Goal: Communication & Community: Answer question/provide support

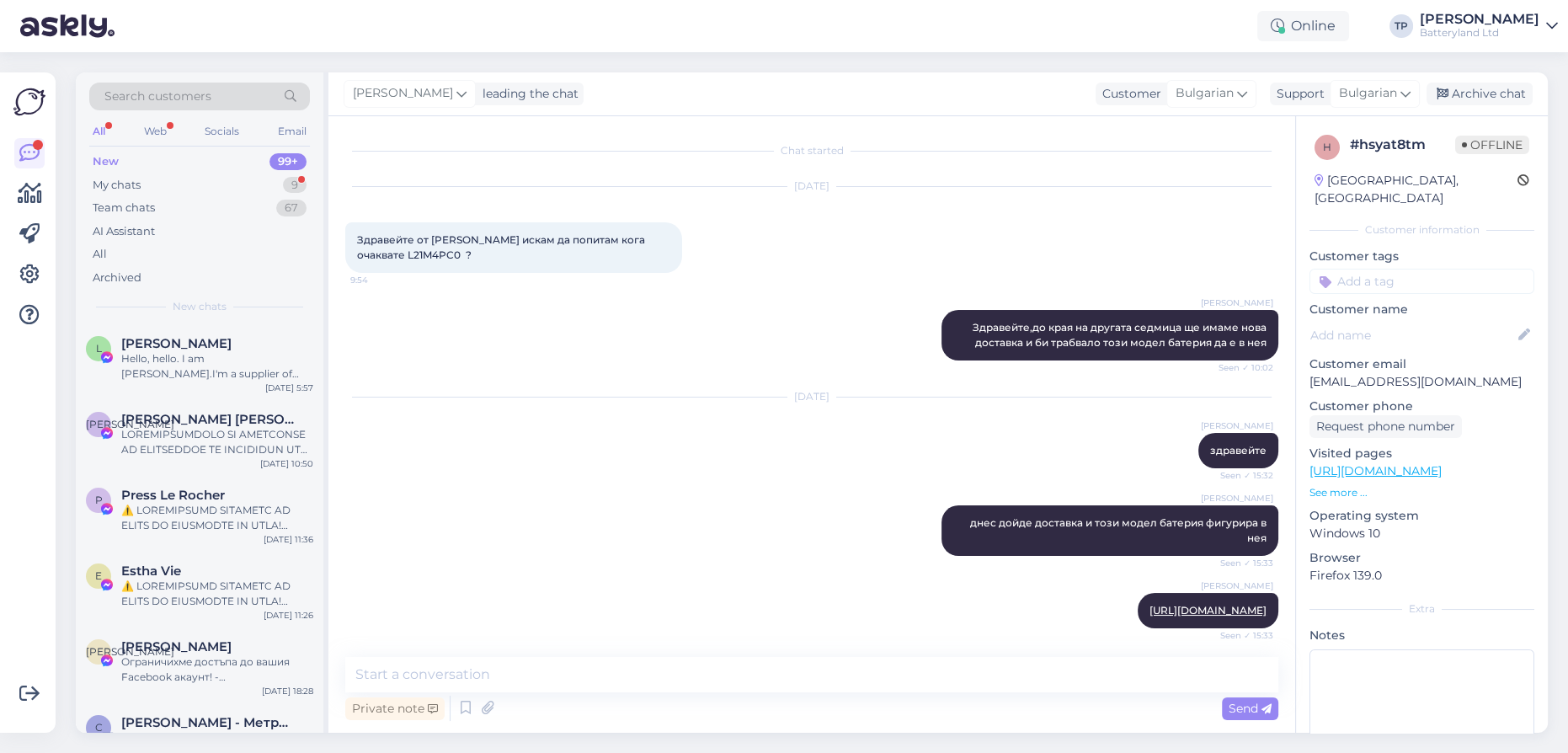
scroll to position [1215, 0]
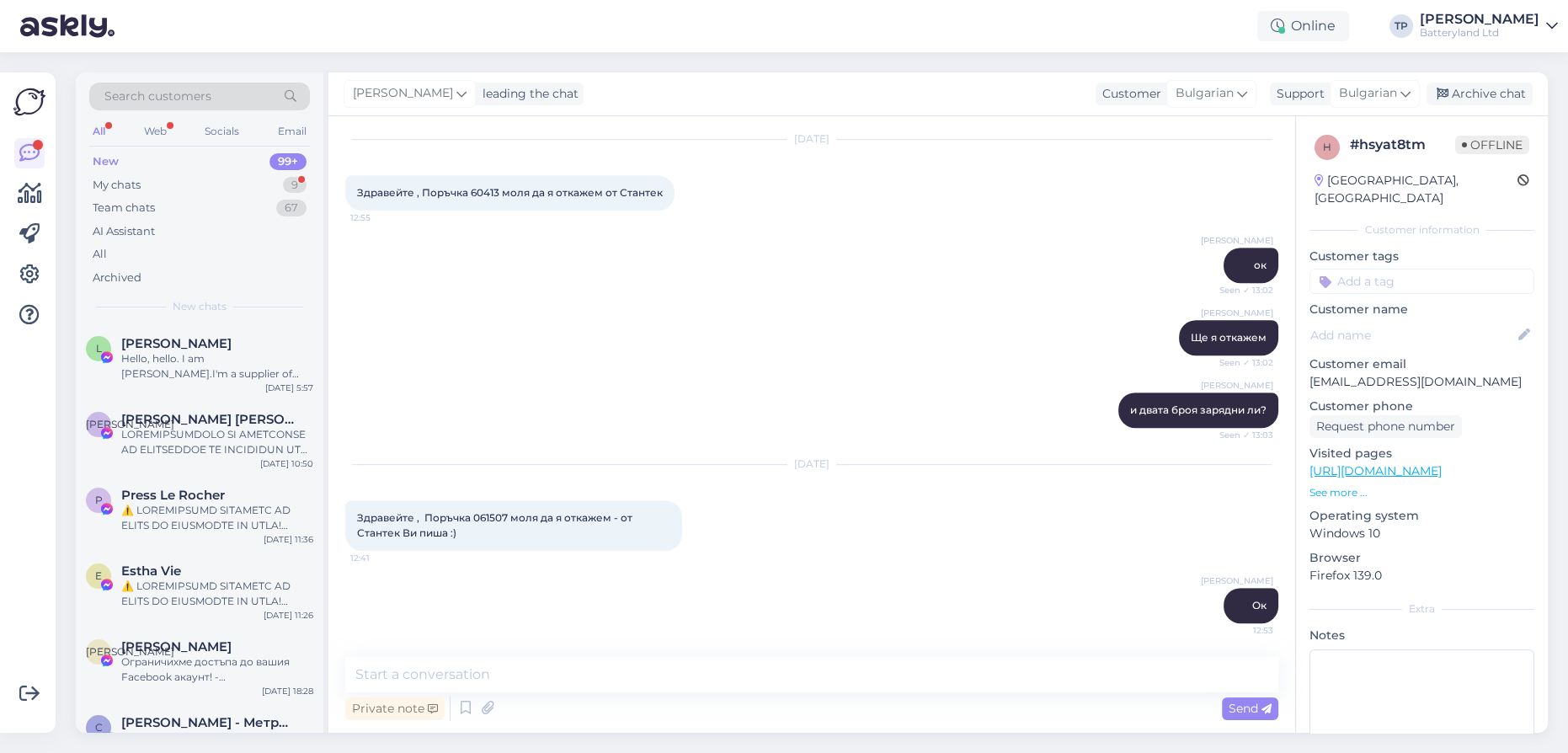
click at [274, 183] on div "My chats 9" at bounding box center [199, 185] width 220 height 24
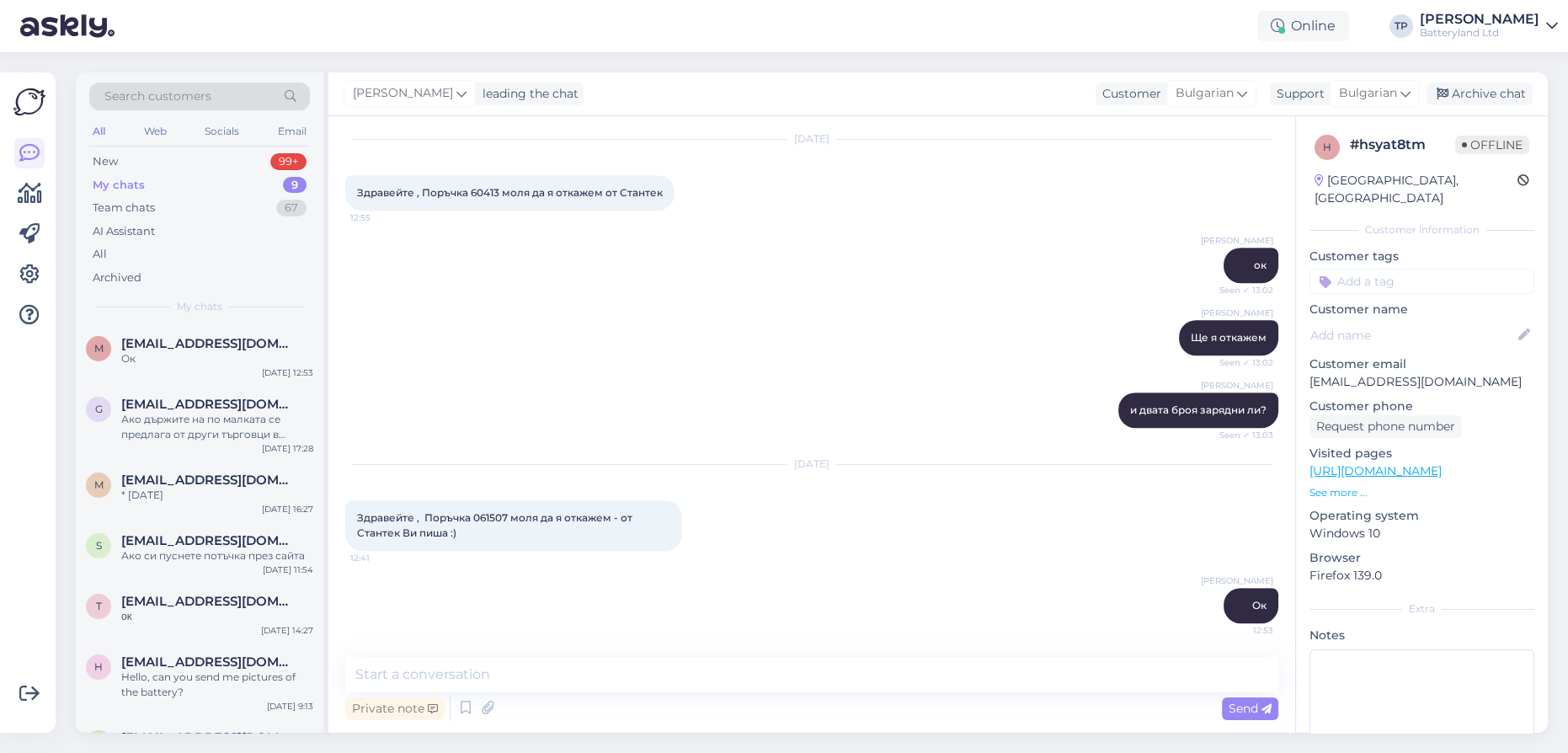
scroll to position [1214, 0]
click at [206, 367] on div "m [EMAIL_ADDRESS][DOMAIN_NAME] Ок [DATE] 12:53" at bounding box center [199, 354] width 247 height 61
click at [198, 414] on div "Ако държите на по малката се предлага от други търговци в [GEOGRAPHIC_DATA]" at bounding box center [217, 426] width 192 height 30
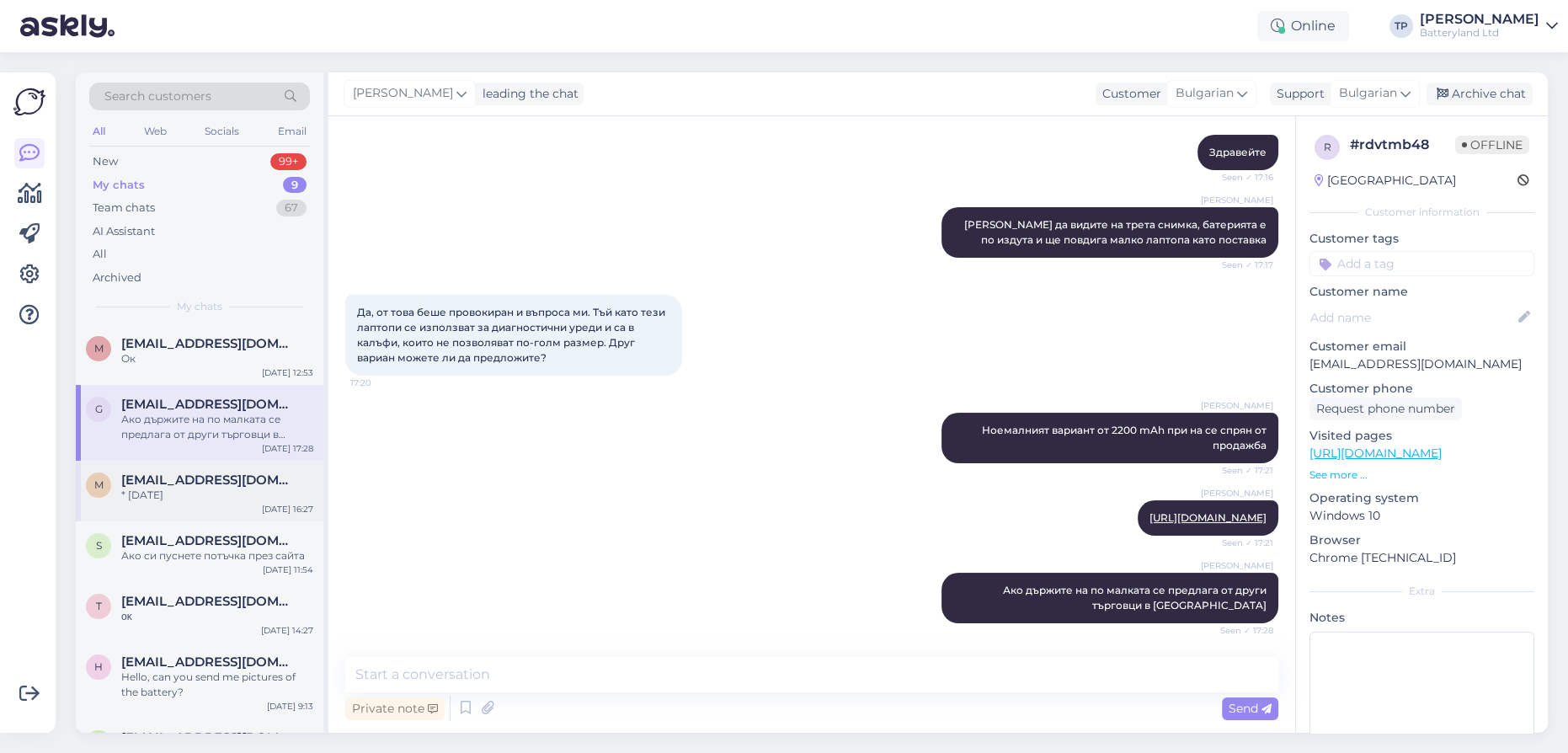
click at [202, 493] on div "* [DATE]" at bounding box center [217, 494] width 192 height 15
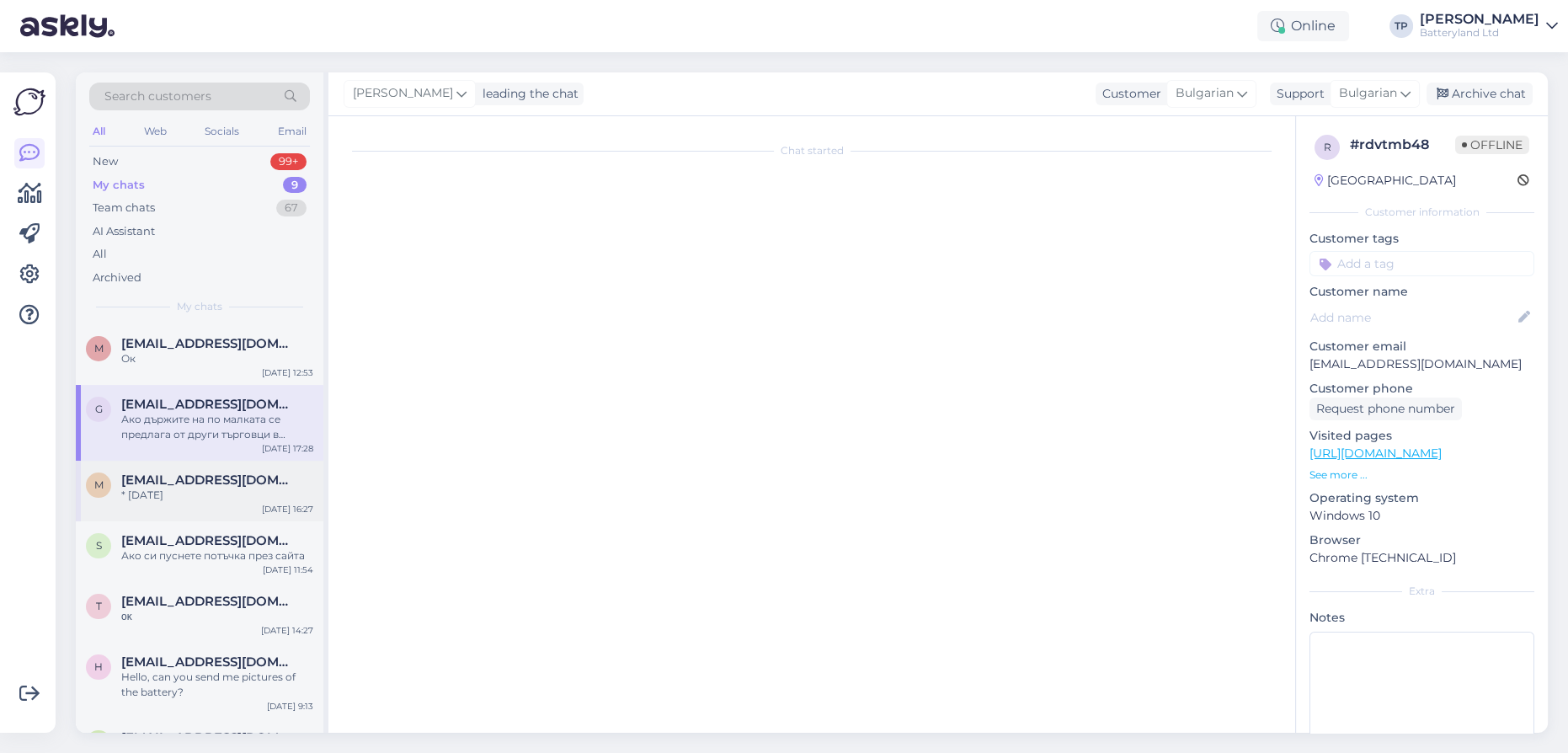
scroll to position [0, 0]
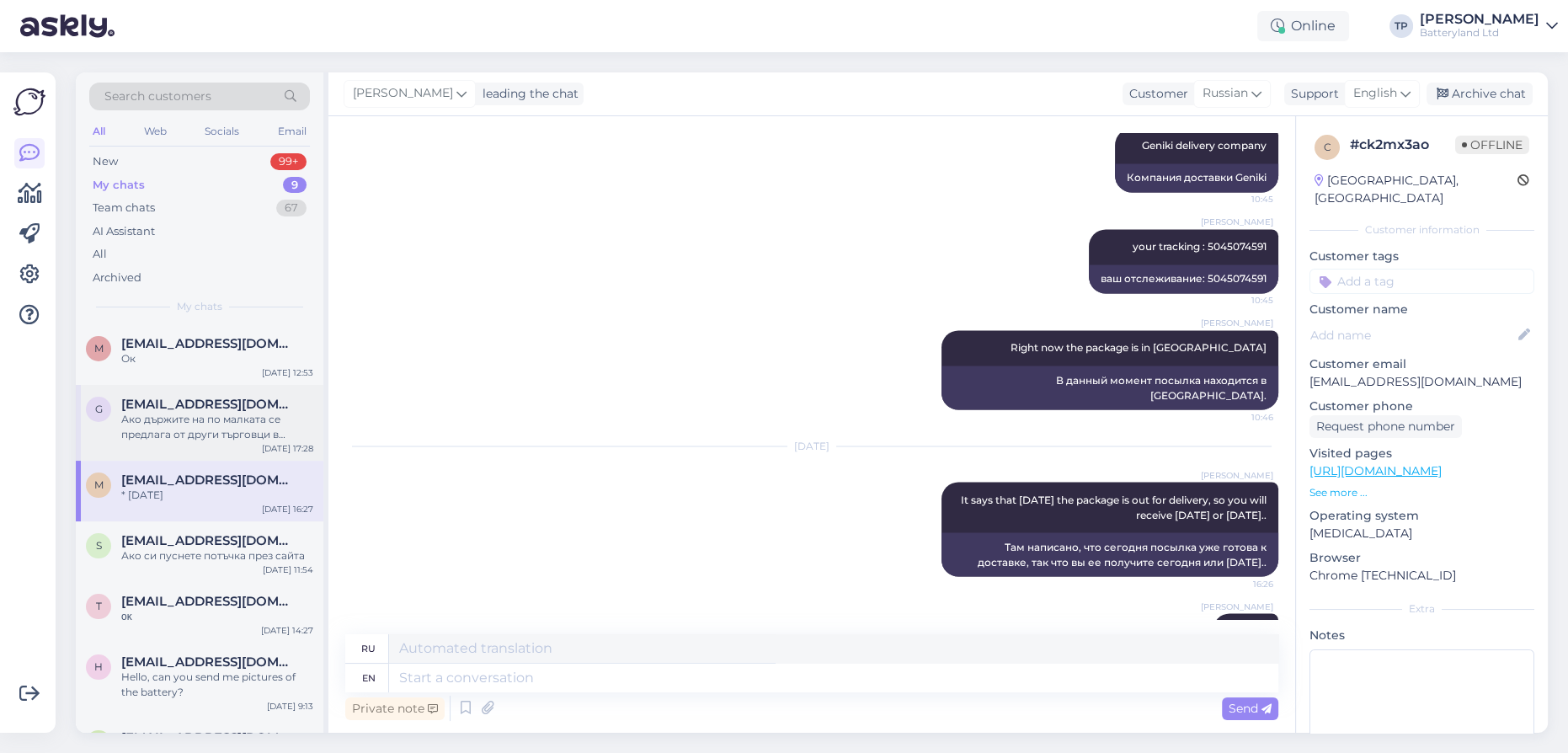
click at [188, 396] on span "[EMAIL_ADDRESS][DOMAIN_NAME]" at bounding box center [209, 403] width 175 height 15
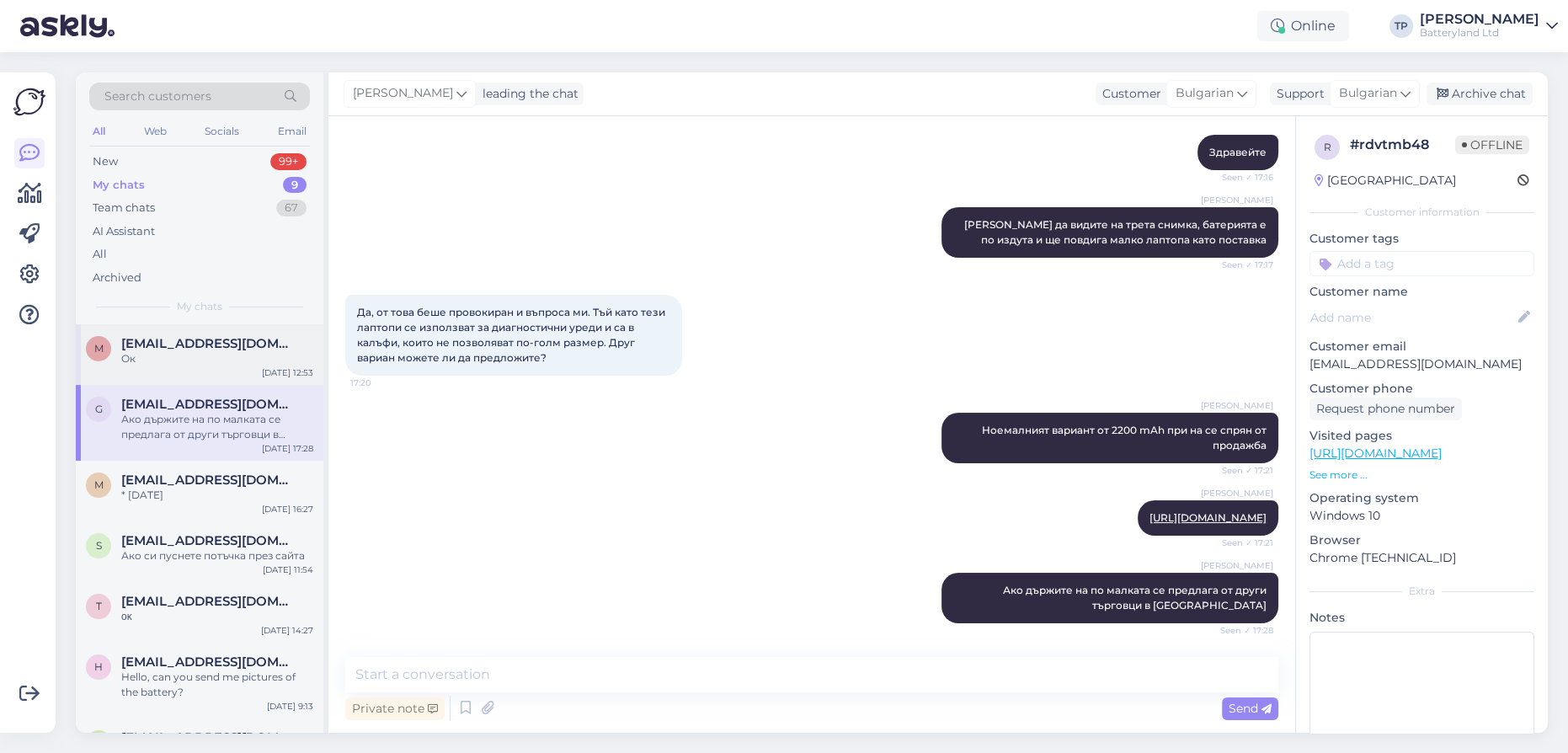
click at [188, 360] on div "Ок" at bounding box center [217, 358] width 192 height 15
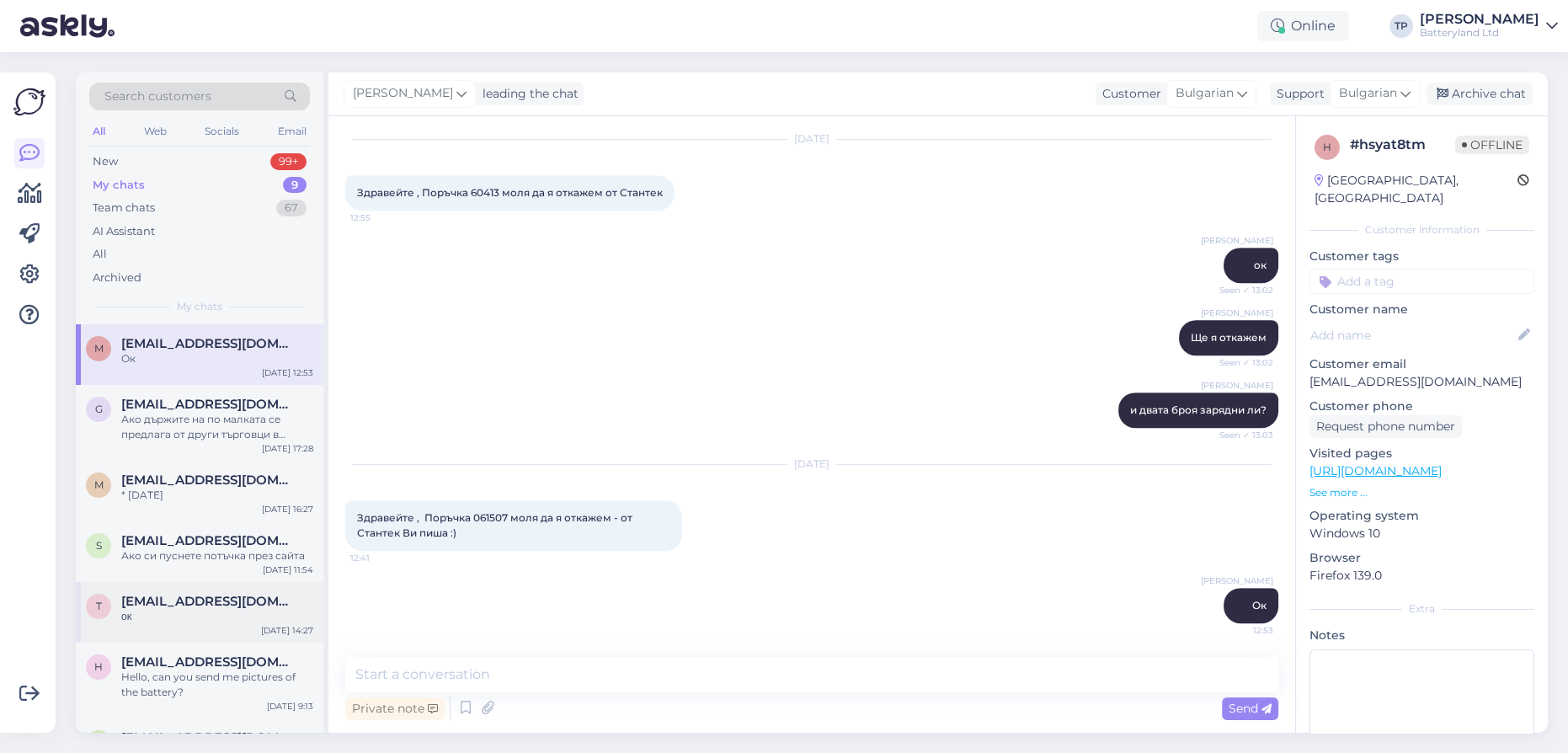
scroll to position [166, 0]
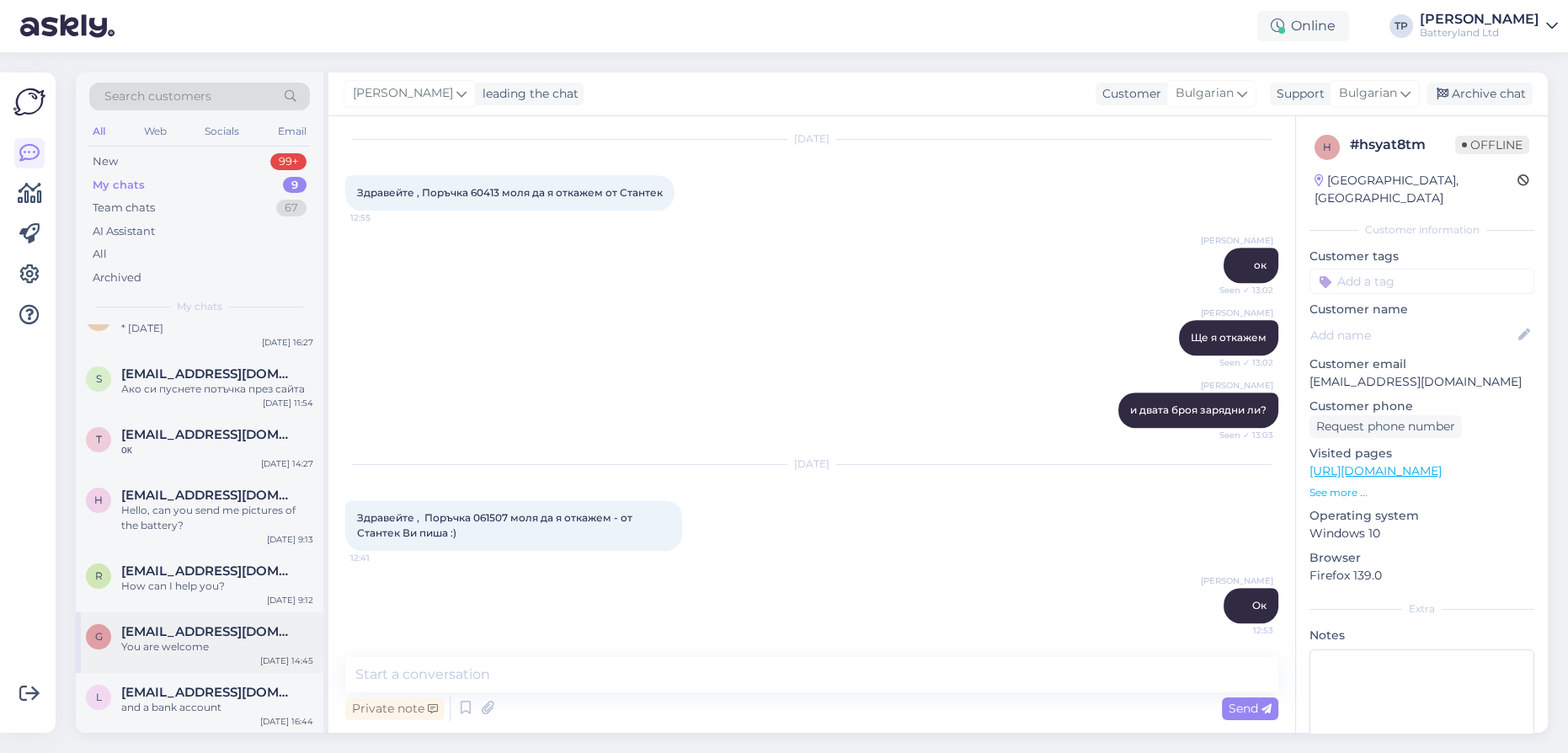
drag, startPoint x: 183, startPoint y: 706, endPoint x: 186, endPoint y: 661, distance: 45.1
click at [184, 705] on div "and a bank account" at bounding box center [217, 706] width 192 height 15
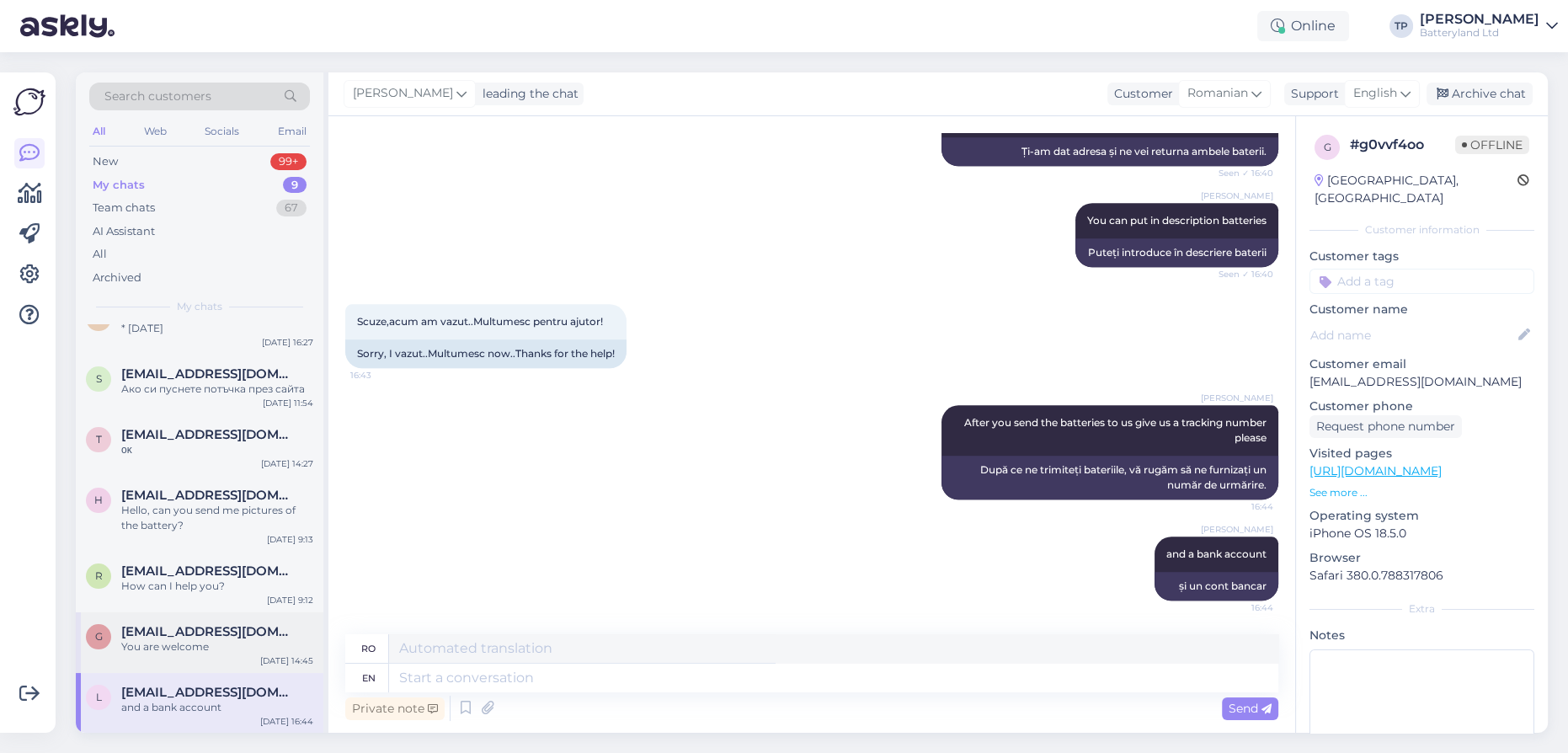
click at [188, 639] on div "You are welcome" at bounding box center [217, 645] width 192 height 15
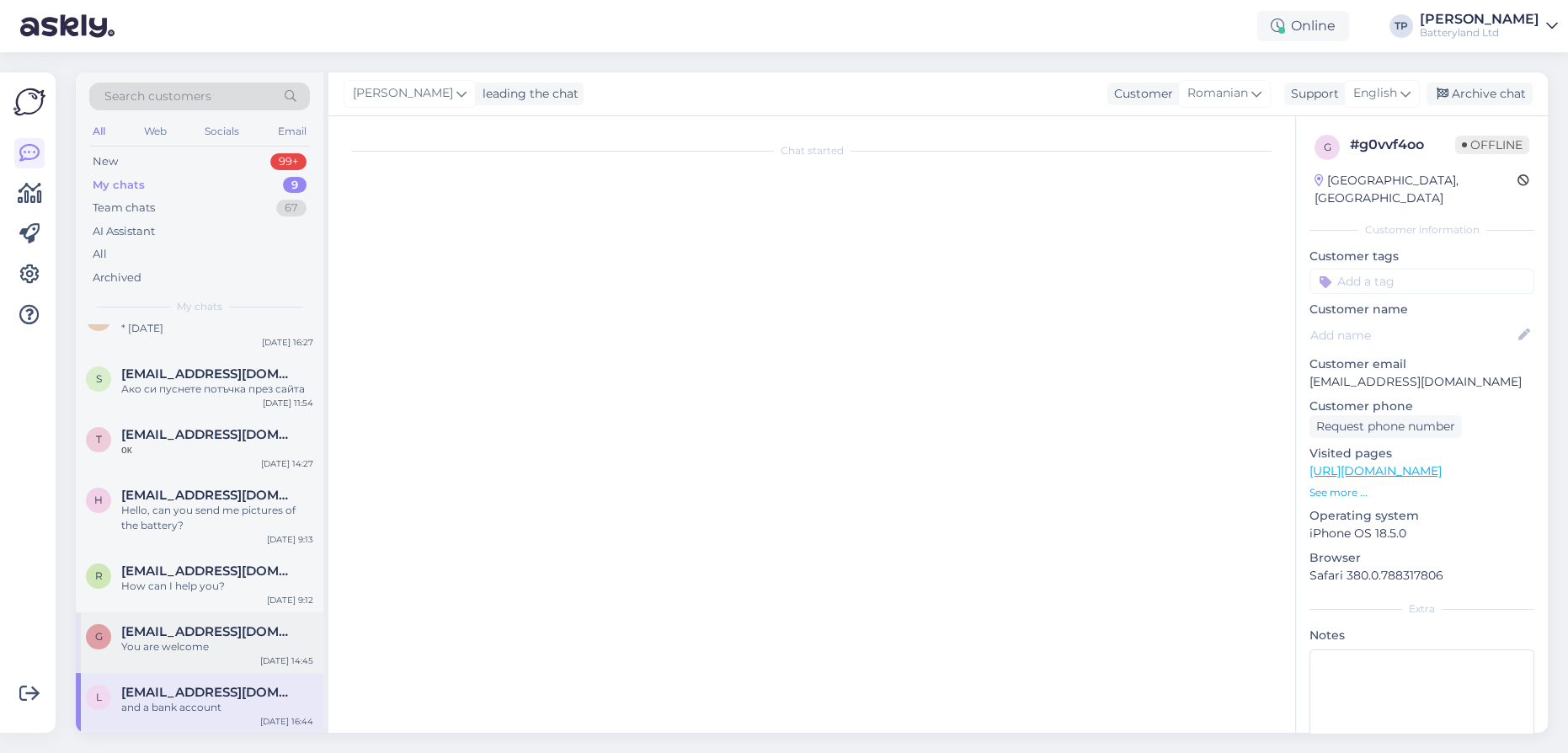
scroll to position [4797, 0]
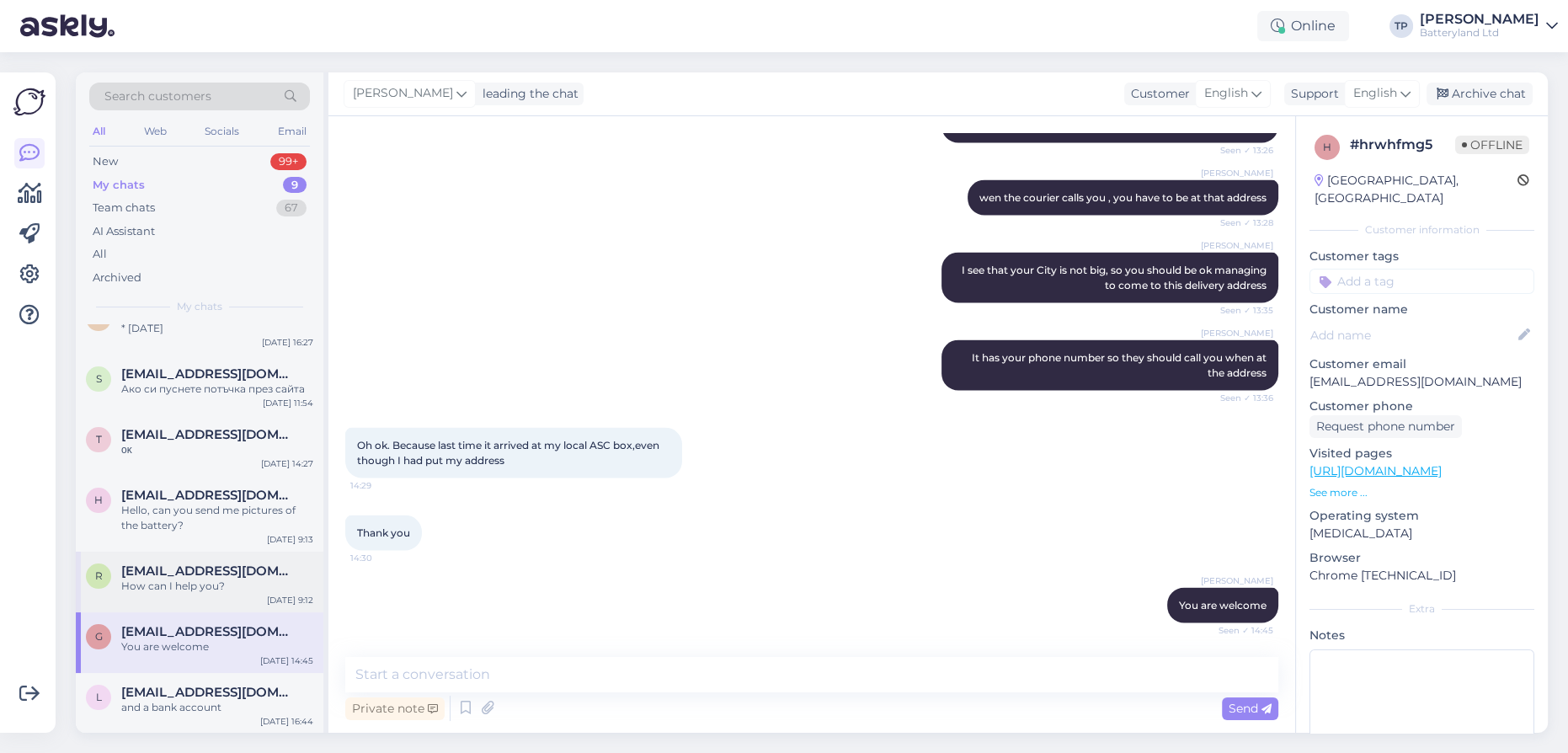
click at [190, 581] on div "How can I help you?" at bounding box center [217, 586] width 192 height 15
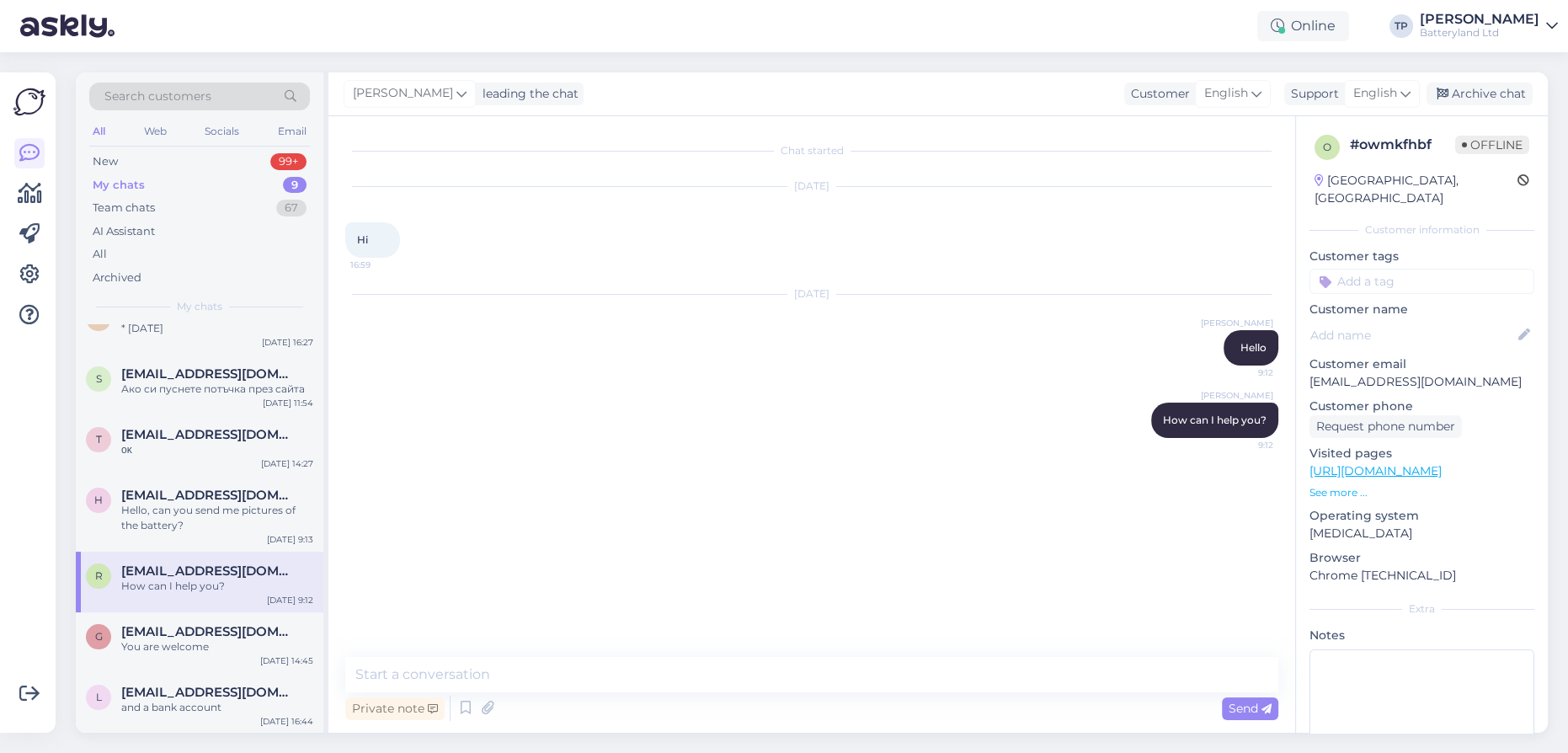
scroll to position [0, 0]
click at [214, 520] on div "Hello, can you send me pictures of the battery?" at bounding box center [217, 518] width 192 height 30
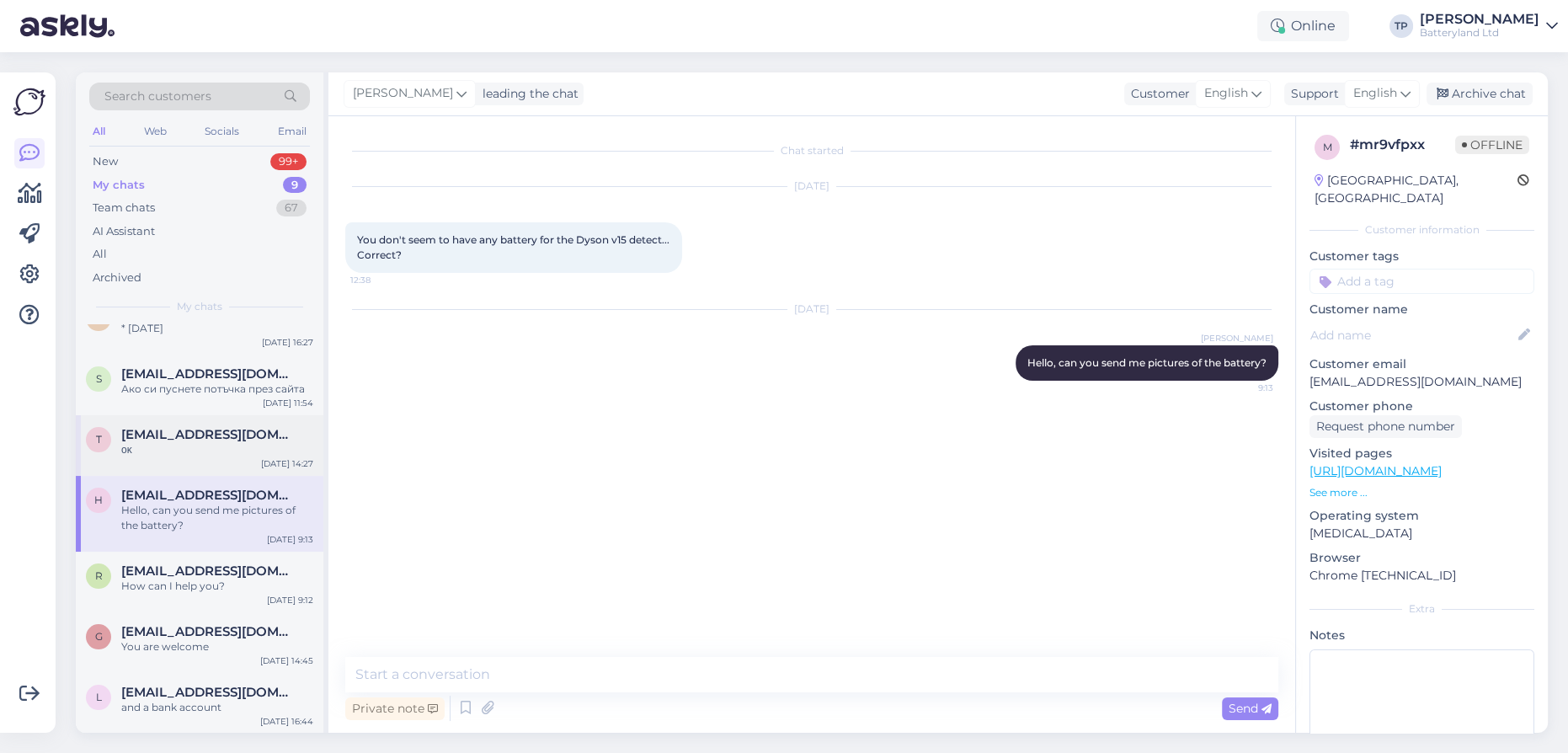
click at [210, 447] on div "οκ" at bounding box center [217, 449] width 192 height 15
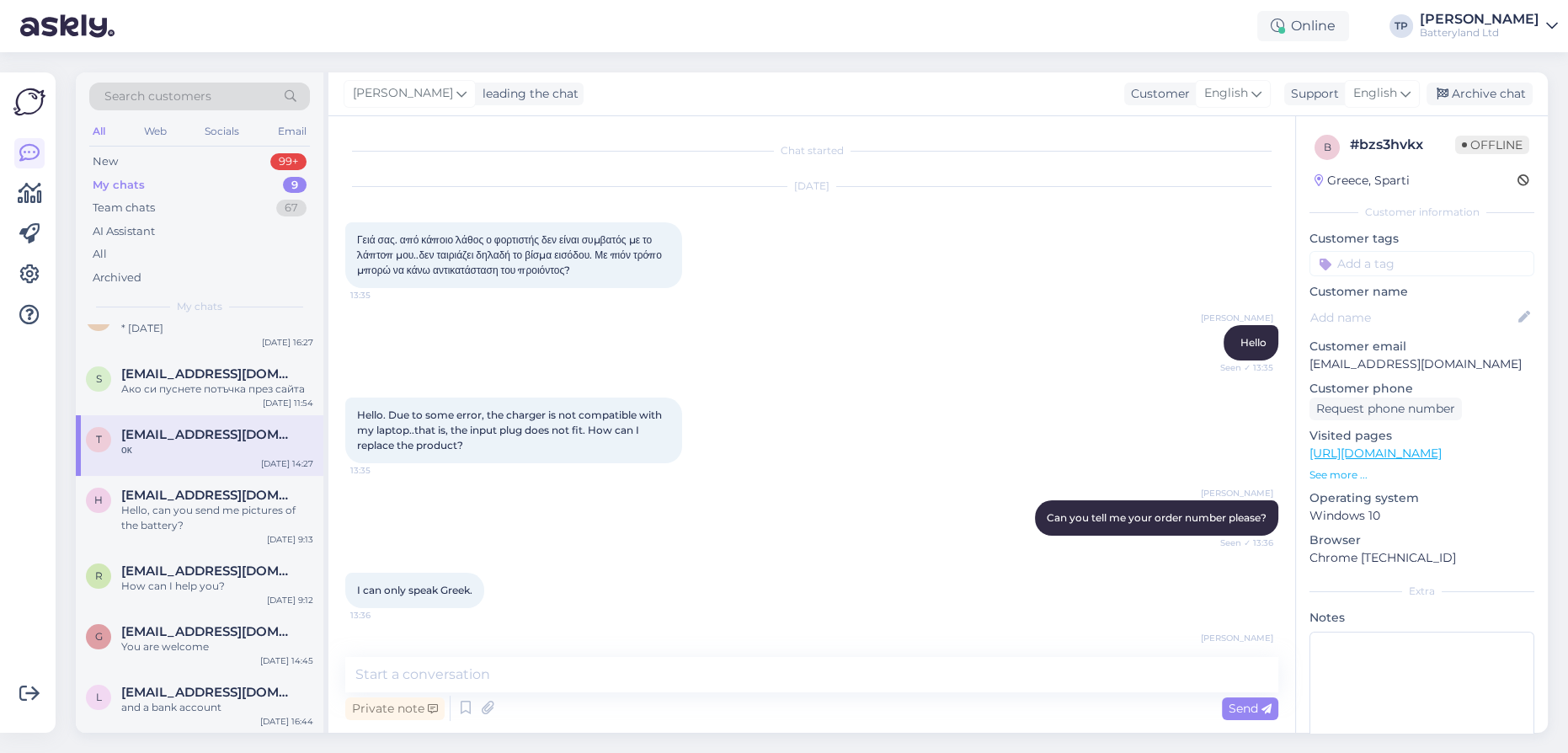
scroll to position [3703, 0]
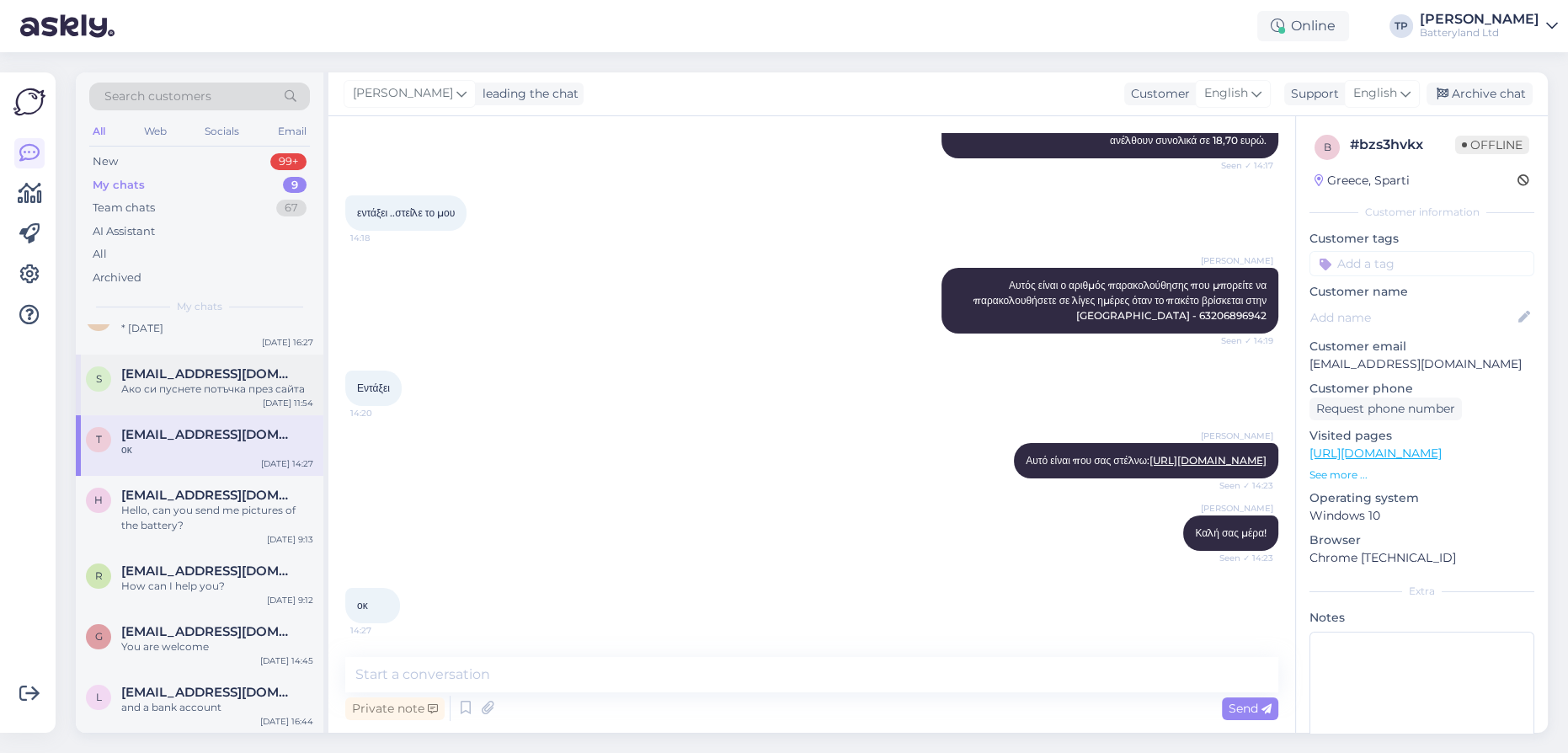
click at [211, 386] on div "Ако си пуснете потъчка през сайта" at bounding box center [217, 388] width 192 height 15
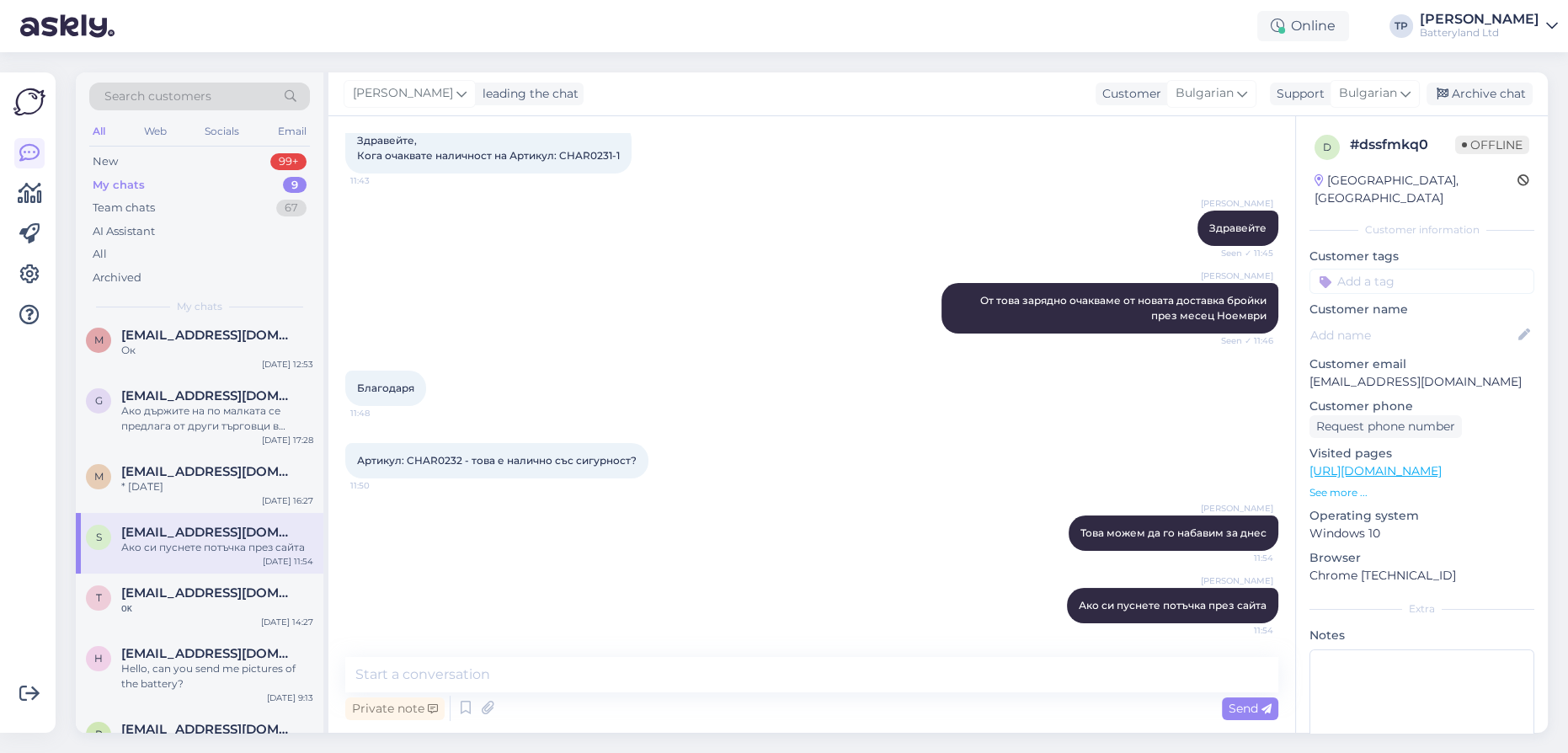
scroll to position [0, 0]
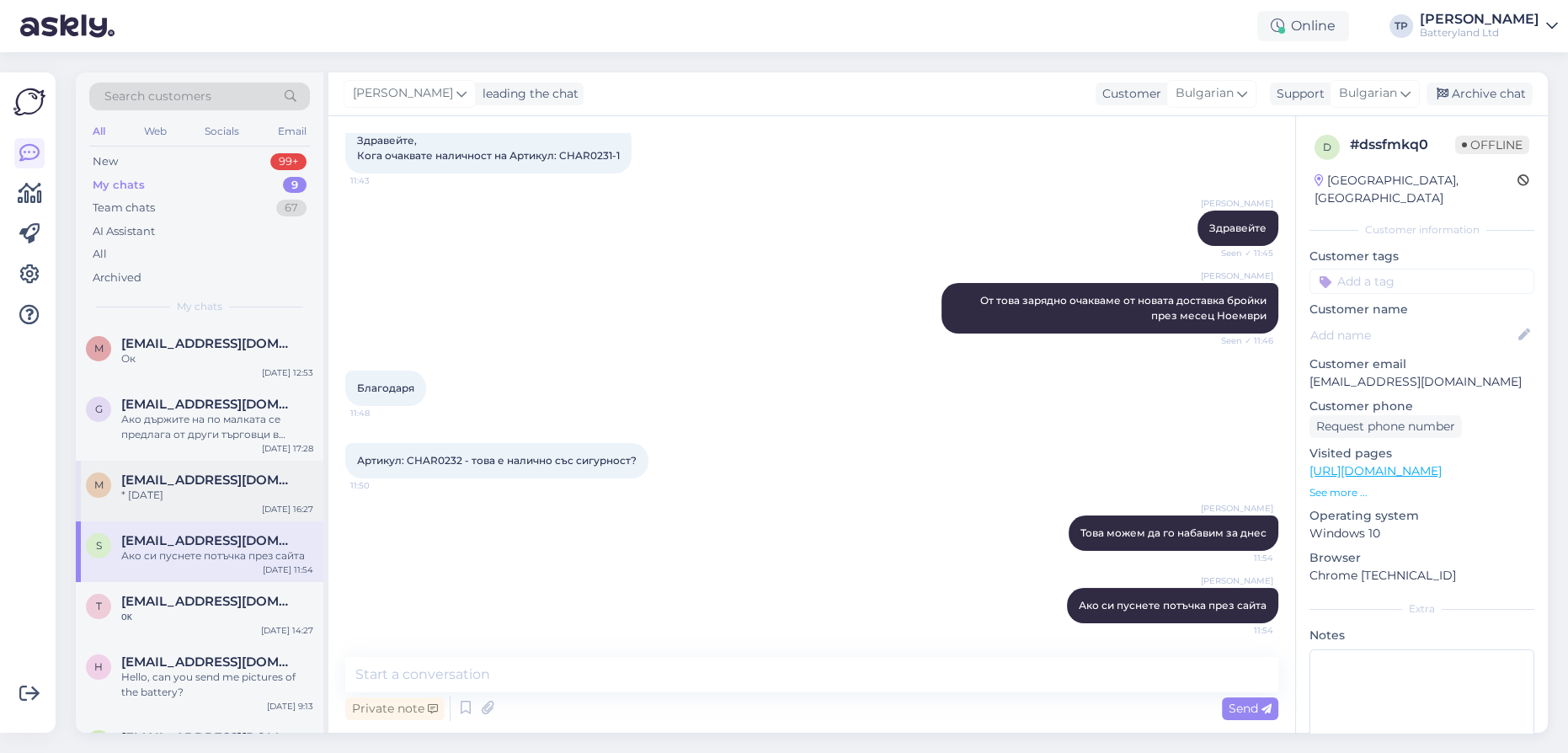
click at [172, 487] on div "* [DATE]" at bounding box center [217, 494] width 192 height 15
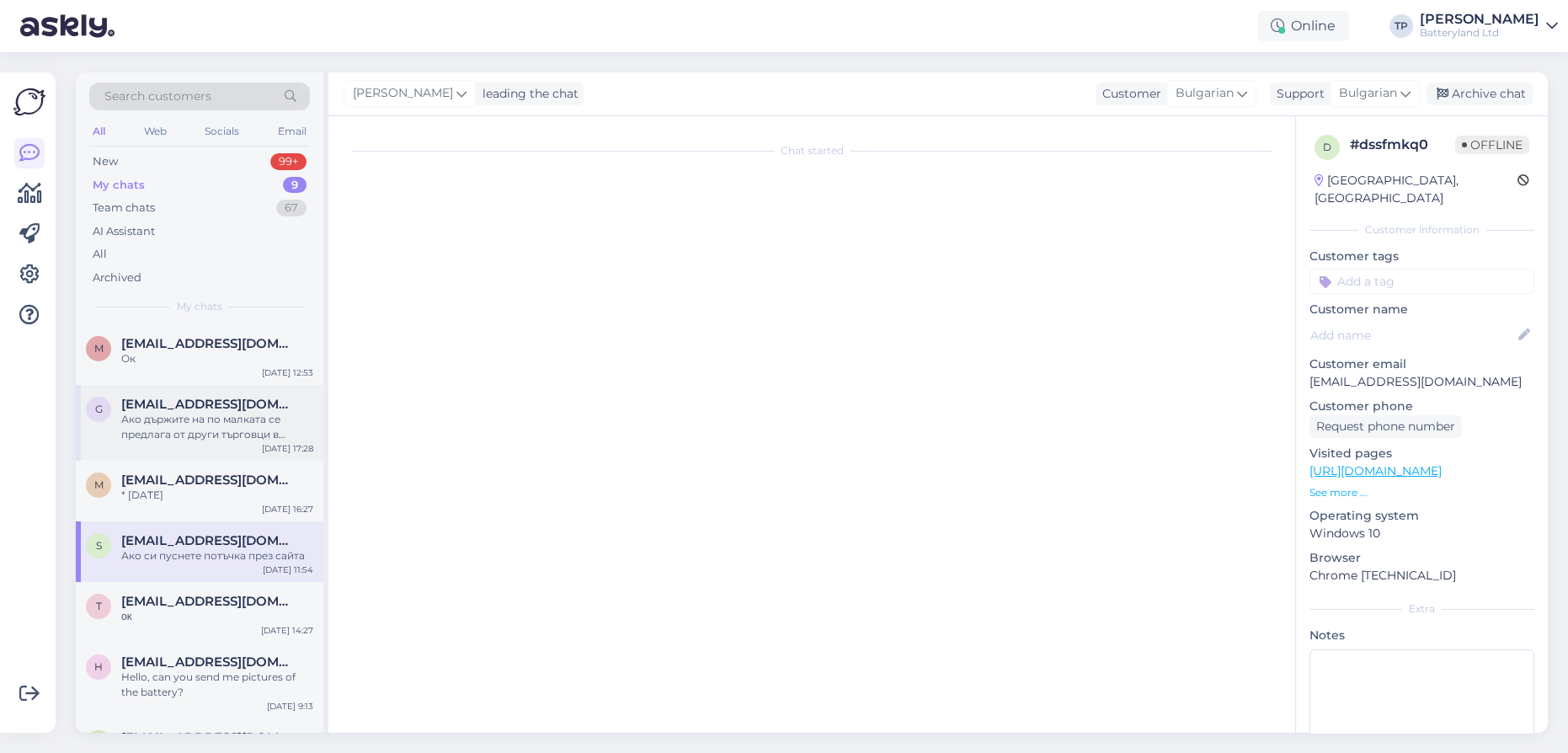
scroll to position [4059, 0]
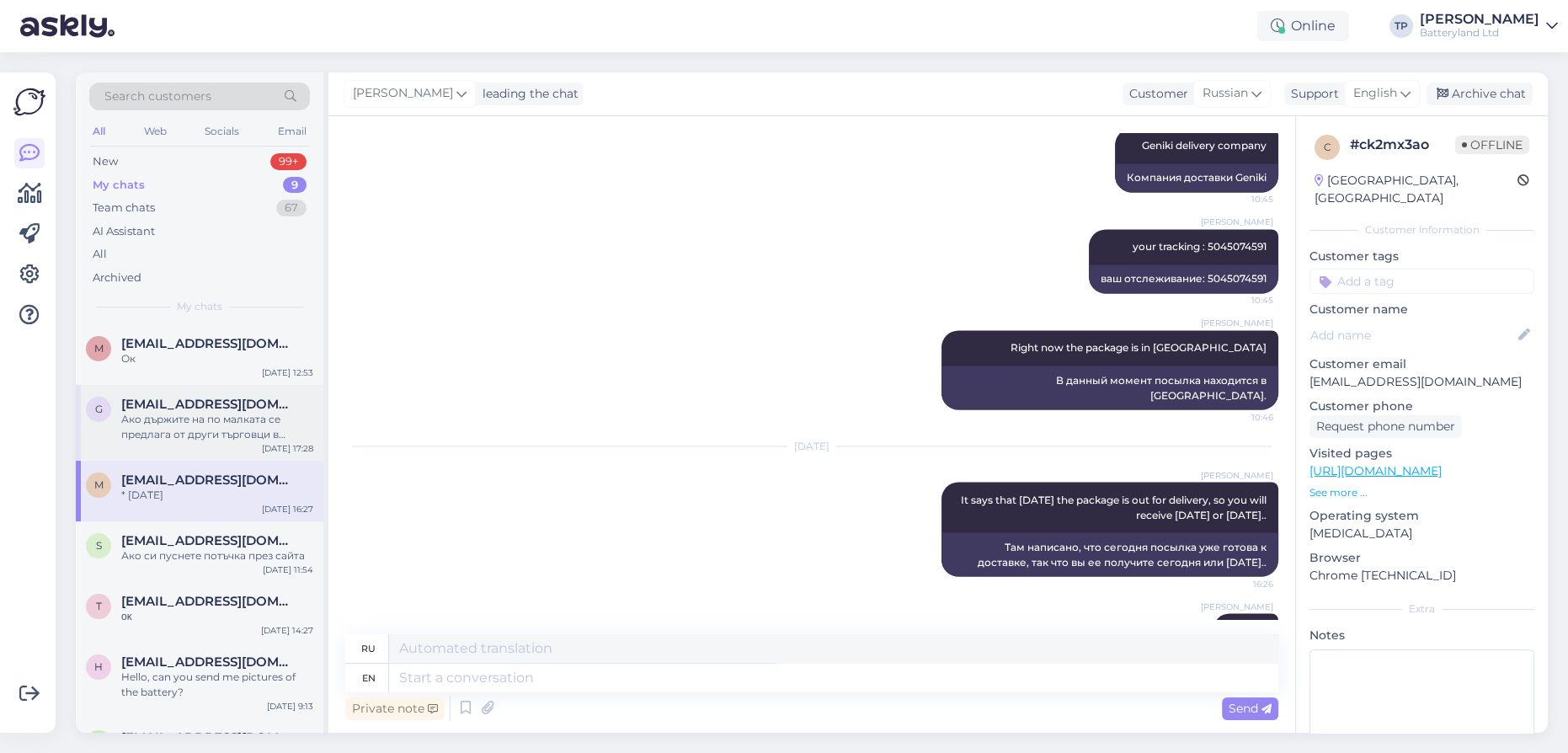
click at [184, 425] on div "Ако държите на по малката се предлага от други търговци в [GEOGRAPHIC_DATA]" at bounding box center [217, 426] width 192 height 30
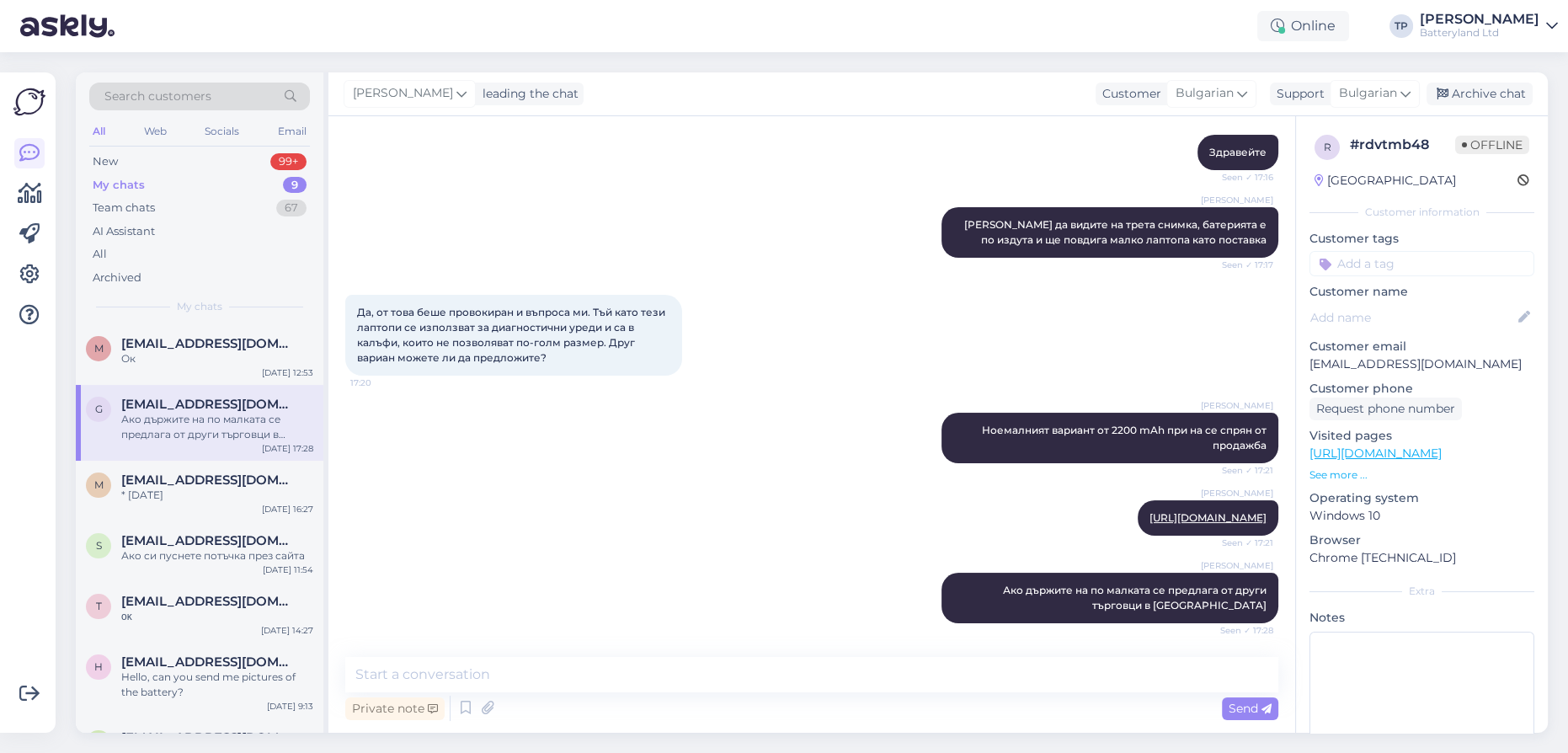
scroll to position [220, 0]
click at [199, 367] on div "m [EMAIL_ADDRESS][DOMAIN_NAME] Ок [DATE] 12:53" at bounding box center [199, 354] width 247 height 61
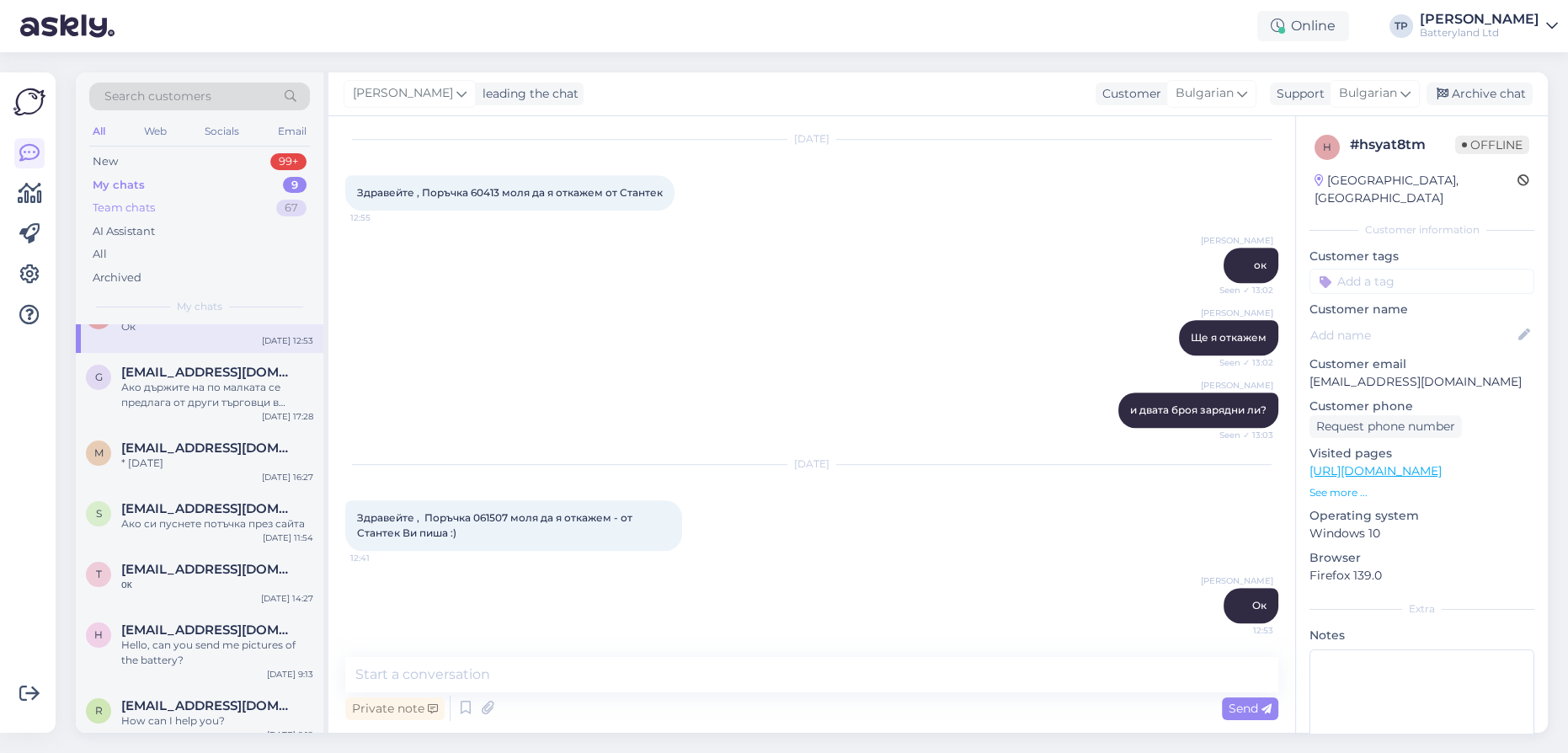
scroll to position [76, 0]
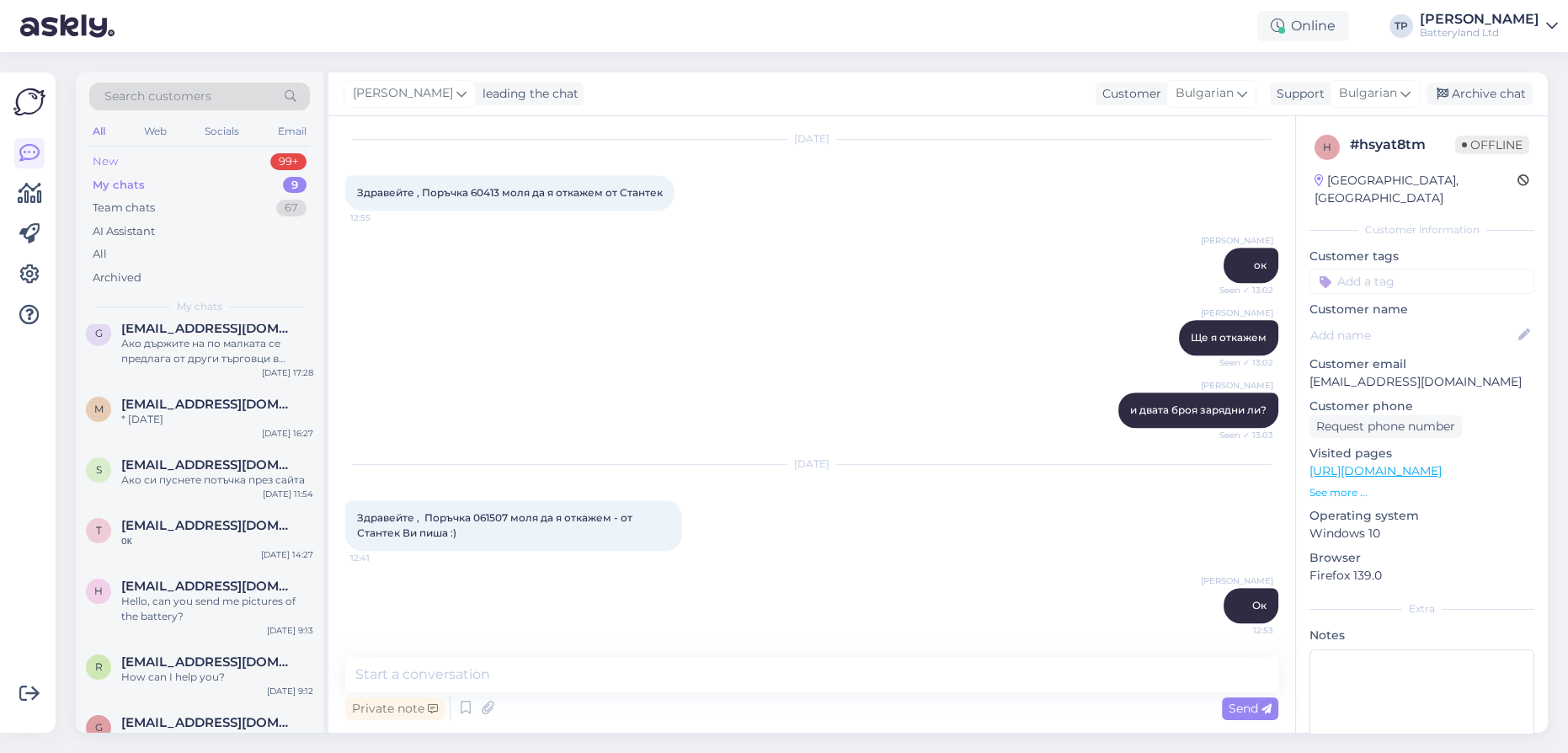
click at [167, 155] on div "New 99+" at bounding box center [199, 161] width 220 height 24
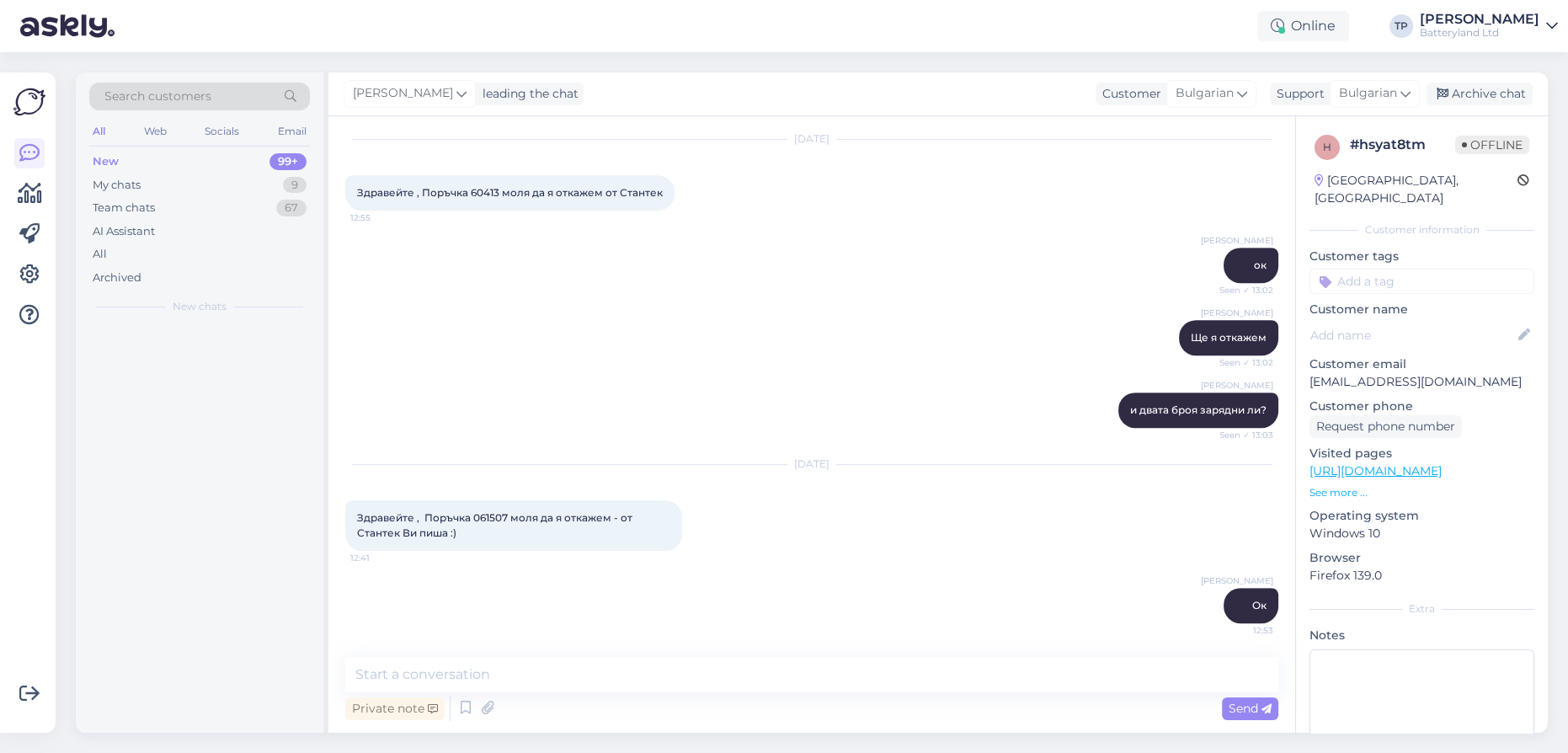
scroll to position [0, 0]
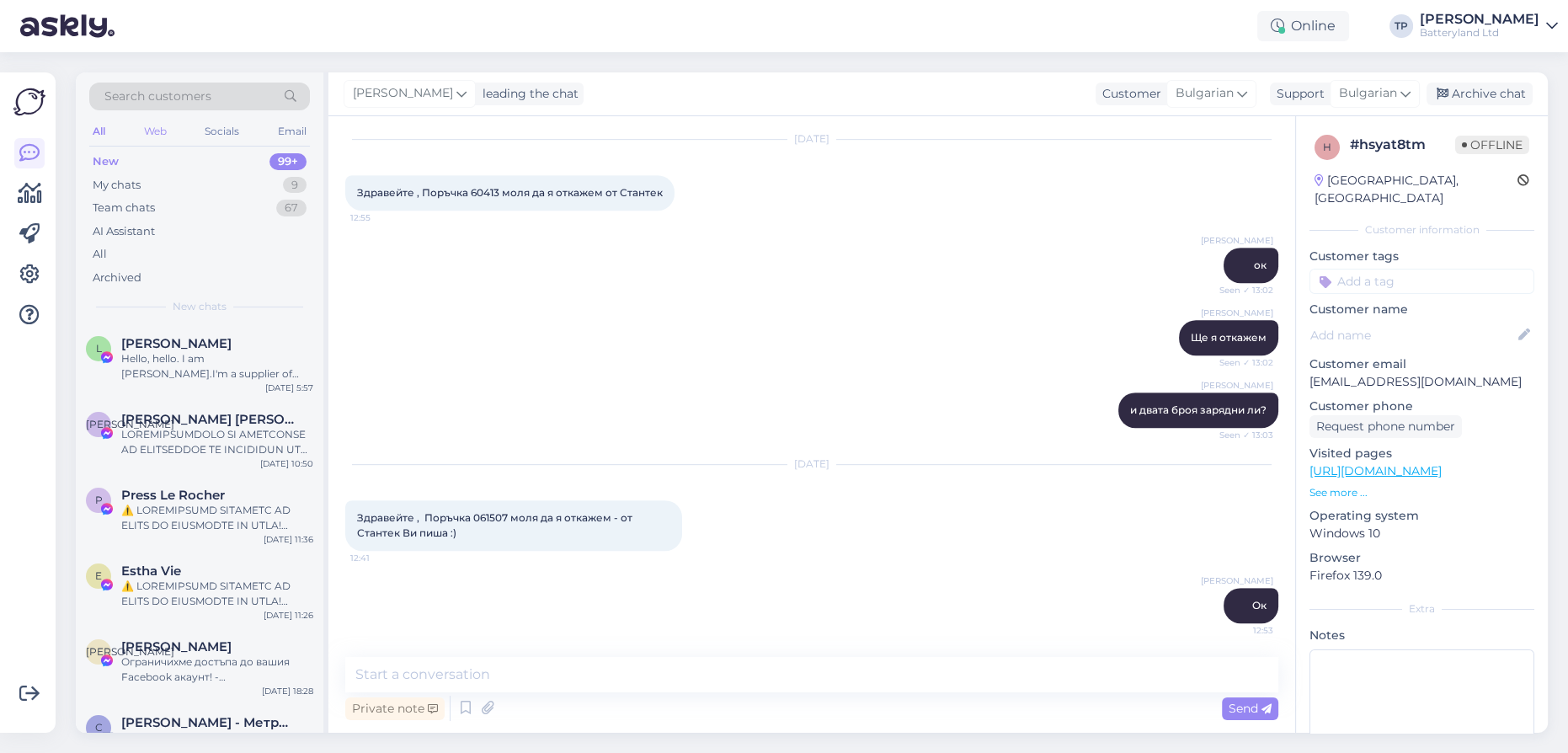
click at [151, 132] on div "Web" at bounding box center [155, 131] width 30 height 22
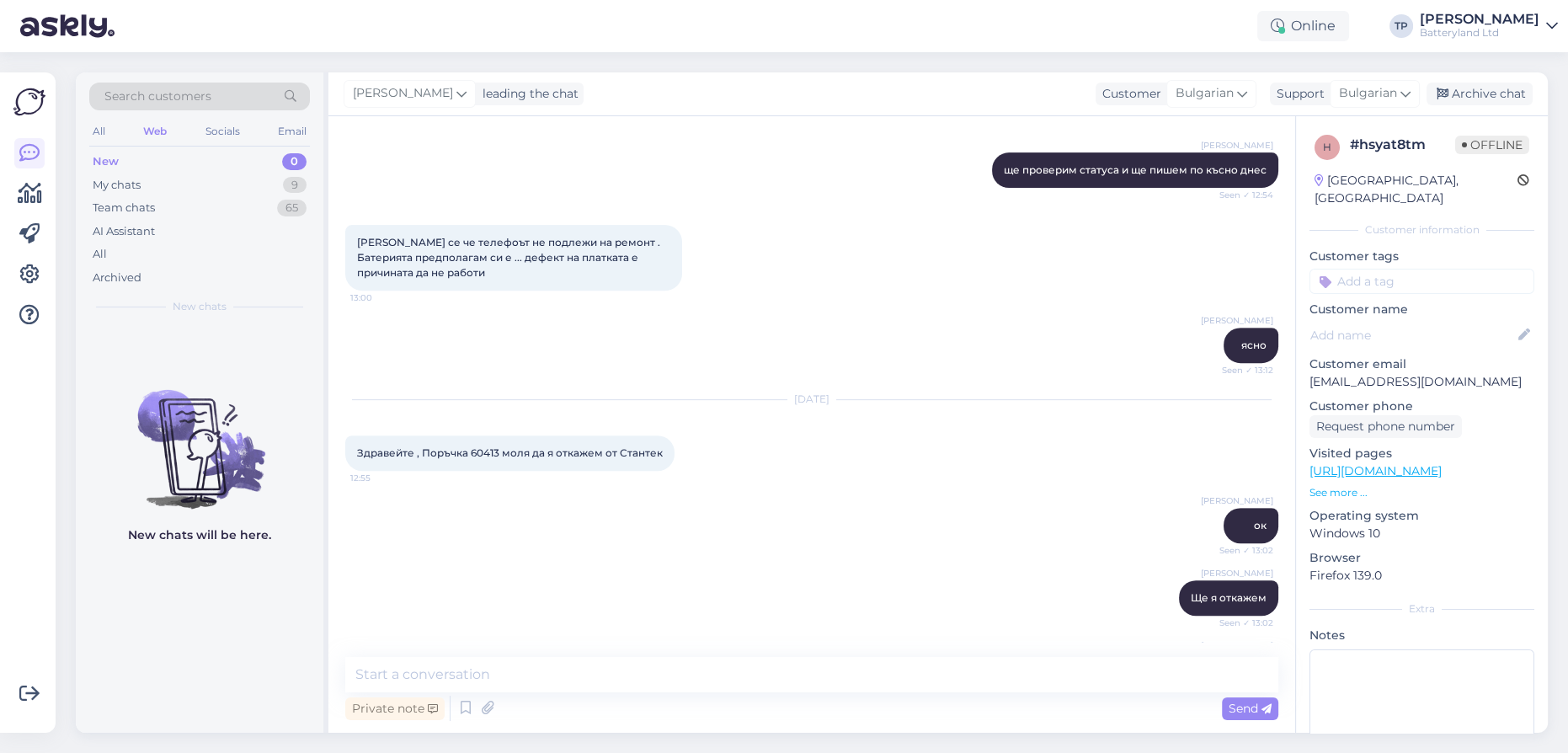
scroll to position [1214, 0]
